Goal: Task Accomplishment & Management: Manage account settings

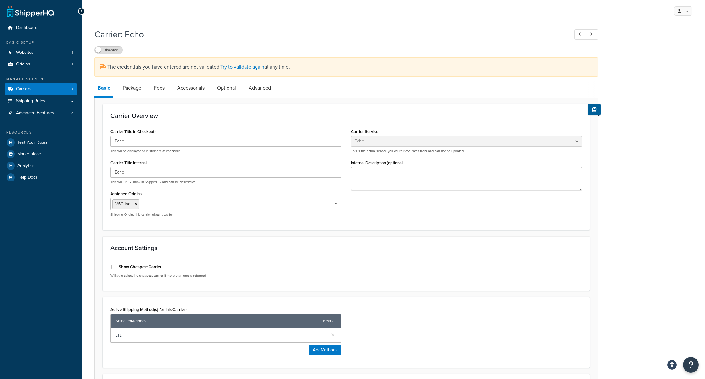
select select "echoFreight"
click at [44, 91] on link "Carriers 3" at bounding box center [41, 89] width 72 height 12
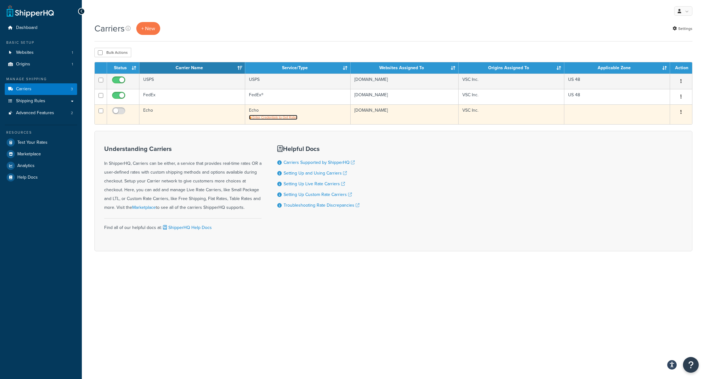
click at [280, 118] on span "Enter Credentials to Get Rates" at bounding box center [274, 117] width 45 height 5
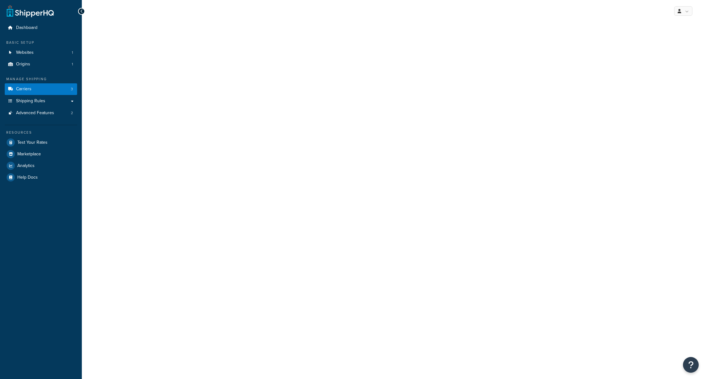
select select "echoFreight"
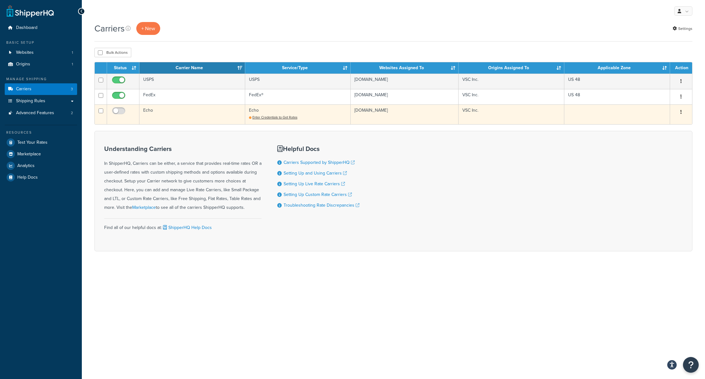
click at [679, 113] on button "button" at bounding box center [681, 112] width 9 height 10
click at [666, 120] on link "Edit" at bounding box center [656, 124] width 50 height 13
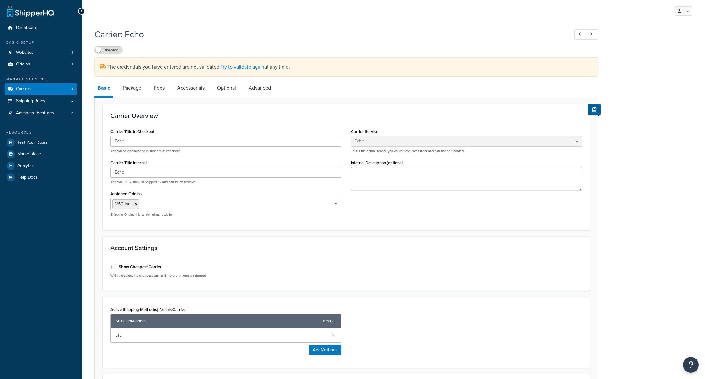
select select "echoFreight"
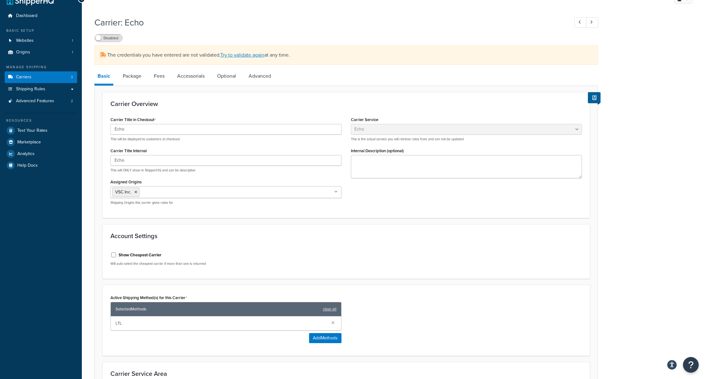
scroll to position [117, 0]
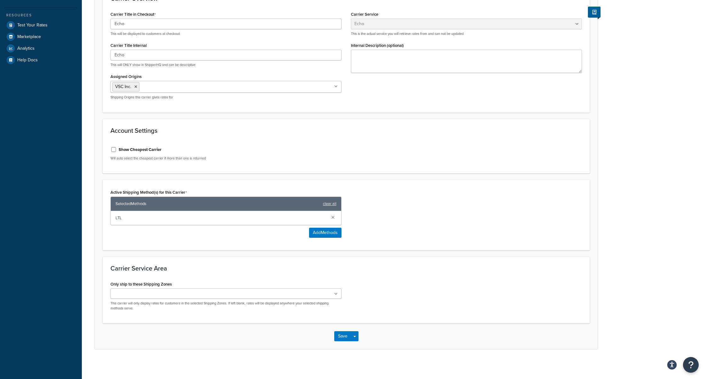
click at [262, 291] on ul at bounding box center [225, 294] width 231 height 10
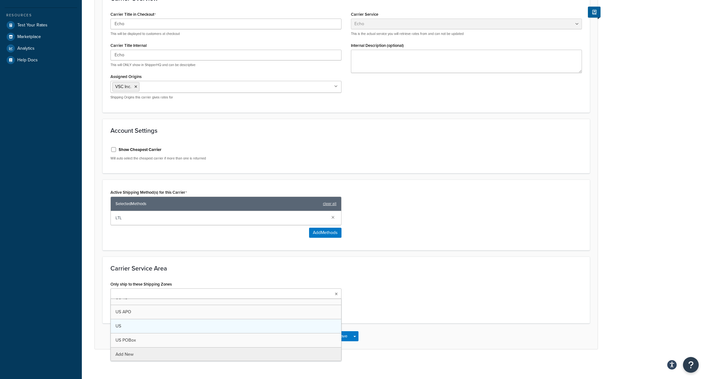
scroll to position [0, 0]
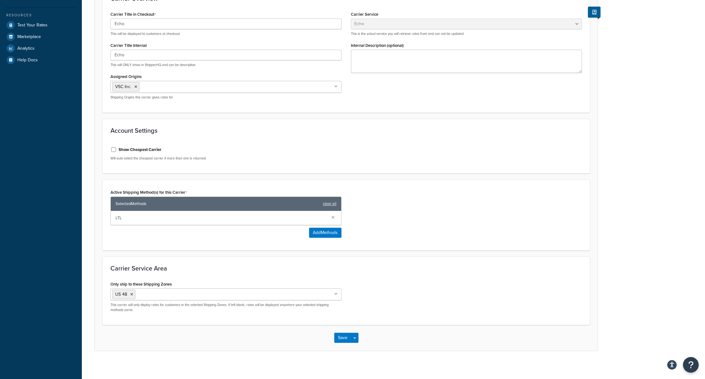
click at [373, 310] on div "Only ship to these Shipping Zones US 48 US APO [GEOGRAPHIC_DATA] [GEOGRAPHIC_DA…" at bounding box center [346, 298] width 481 height 37
click at [341, 333] on button "Save" at bounding box center [342, 338] width 17 height 10
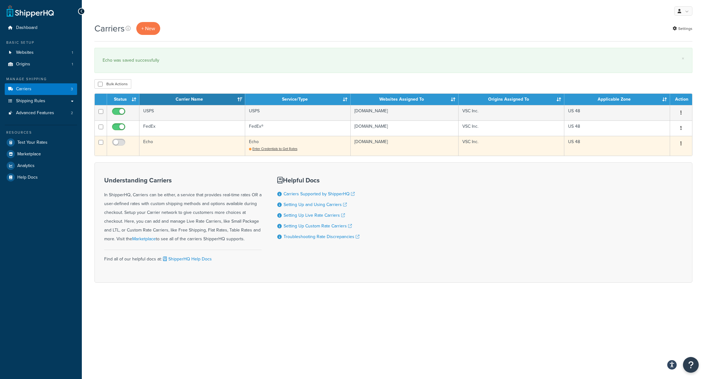
click at [272, 151] on td "Echo Enter Credentials to Get Rates" at bounding box center [298, 146] width 106 height 20
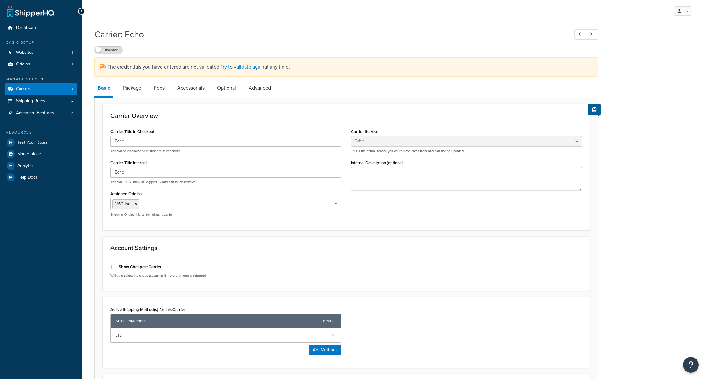
select select "echoFreight"
click at [104, 53] on label "Disabled" at bounding box center [109, 50] width 28 height 8
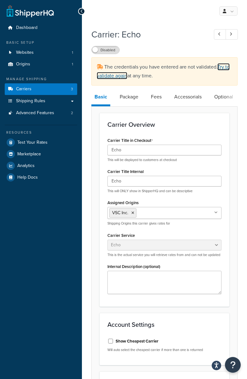
click at [227, 68] on link "Try to validate again" at bounding box center [163, 71] width 133 height 16
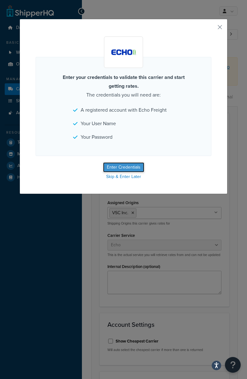
click at [134, 164] on button "Enter Credentials" at bounding box center [123, 167] width 41 height 10
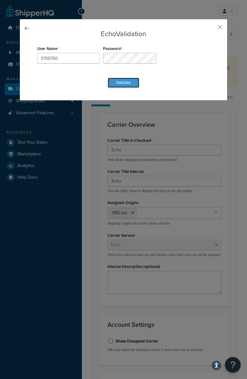
click at [133, 82] on button "Validate" at bounding box center [123, 83] width 31 height 10
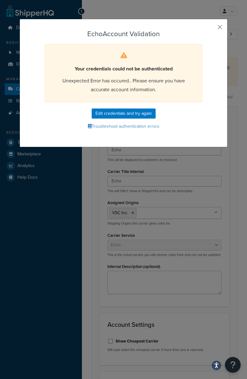
click at [211, 29] on button "button" at bounding box center [211, 30] width 2 height 2
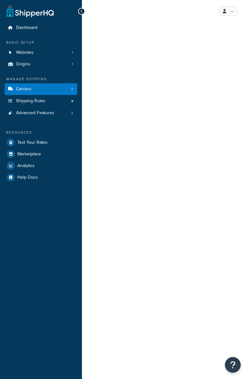
select select "echoFreight"
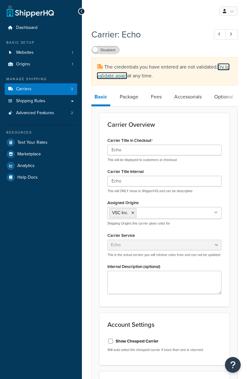
click at [225, 66] on link "Try to validate again" at bounding box center [163, 71] width 133 height 16
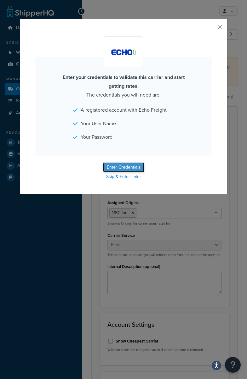
click at [120, 165] on button "Enter Credentials" at bounding box center [123, 167] width 41 height 10
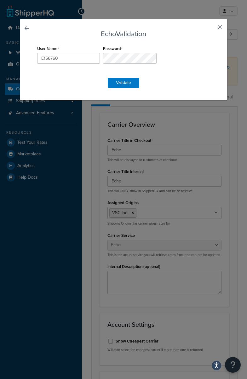
click at [211, 29] on button "button" at bounding box center [211, 30] width 2 height 2
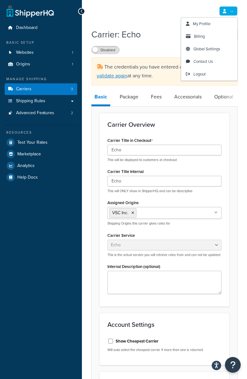
click at [231, 14] on link at bounding box center [228, 10] width 18 height 9
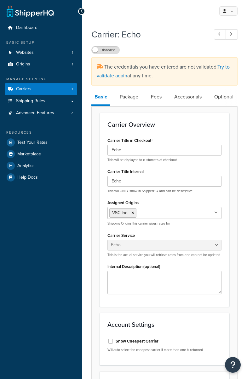
select select "echoFreight"
click at [115, 73] on link "Try to validate again" at bounding box center [163, 71] width 133 height 16
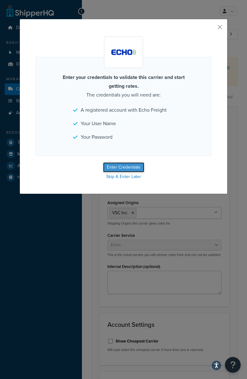
click at [126, 168] on button "Enter Credentials" at bounding box center [123, 167] width 41 height 10
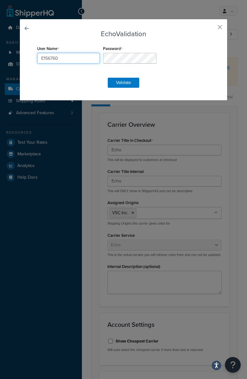
click at [56, 54] on input "E156760" at bounding box center [68, 58] width 63 height 11
type input "VSCInc"
click at [159, 43] on form "Echo Validation User Name VSCInc Password Validate" at bounding box center [124, 59] width 176 height 58
click at [117, 85] on button "Validate" at bounding box center [123, 83] width 31 height 10
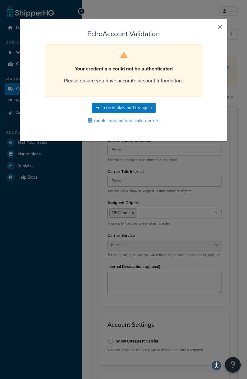
click at [211, 29] on button "button" at bounding box center [211, 30] width 2 height 2
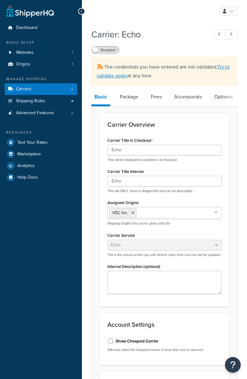
select select "echoFreight"
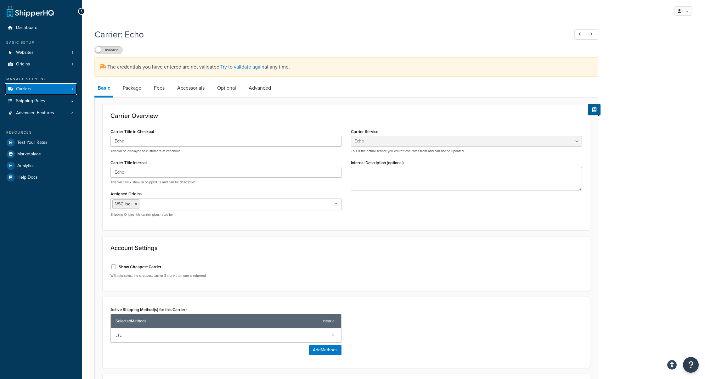
click at [41, 85] on link "Carriers 3" at bounding box center [41, 89] width 72 height 12
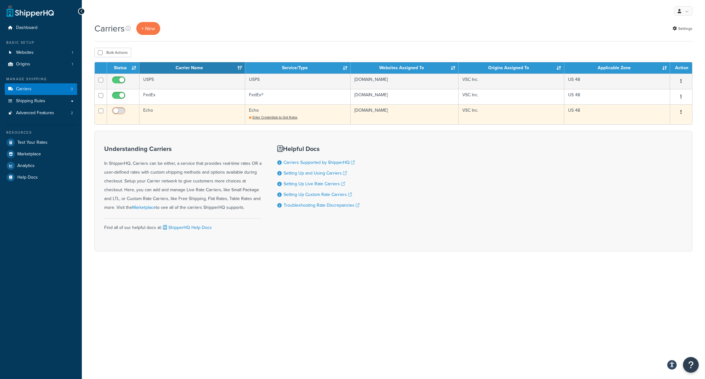
click at [119, 113] on input "checkbox" at bounding box center [119, 113] width 17 height 8
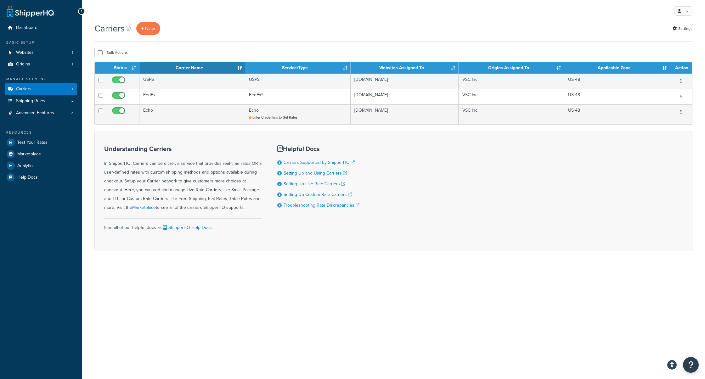
checkbox input "false"
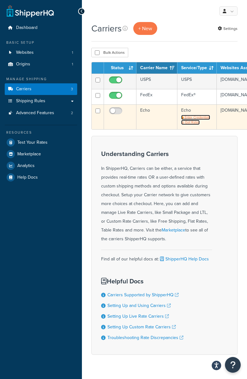
click at [190, 118] on span "Enter Credentials to Get Rates" at bounding box center [195, 120] width 29 height 10
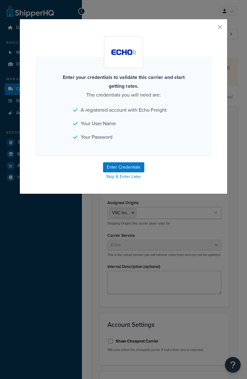
select select "echoFreight"
click at [131, 163] on button "Enter Credentials" at bounding box center [123, 167] width 41 height 10
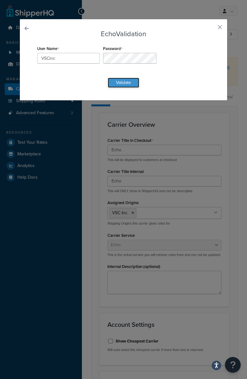
click at [132, 79] on button "Validate" at bounding box center [123, 83] width 31 height 10
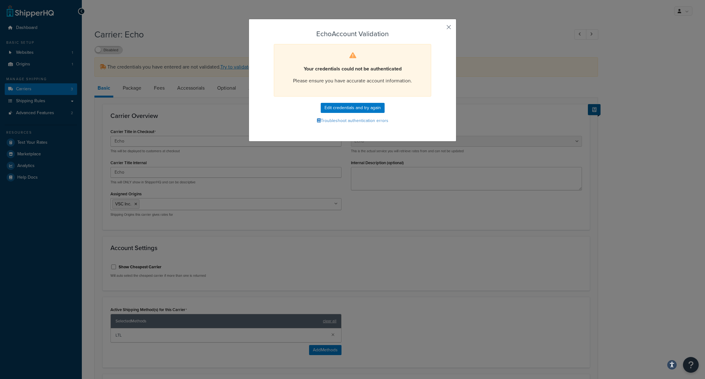
click at [246, 29] on button "button" at bounding box center [440, 30] width 2 height 2
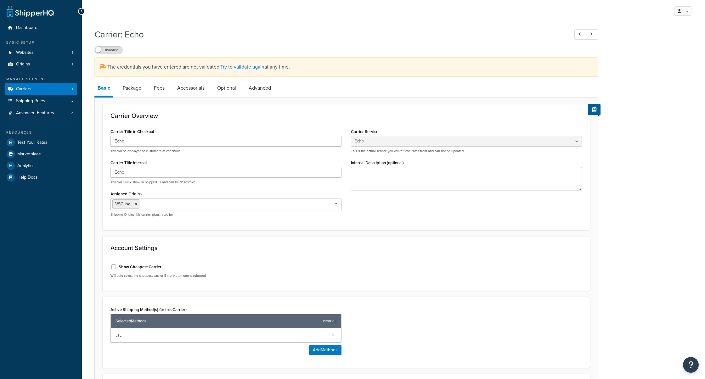
select select "echoFreight"
click at [382, 47] on div "Disabled" at bounding box center [346, 49] width 504 height 9
